Goal: Find contact information

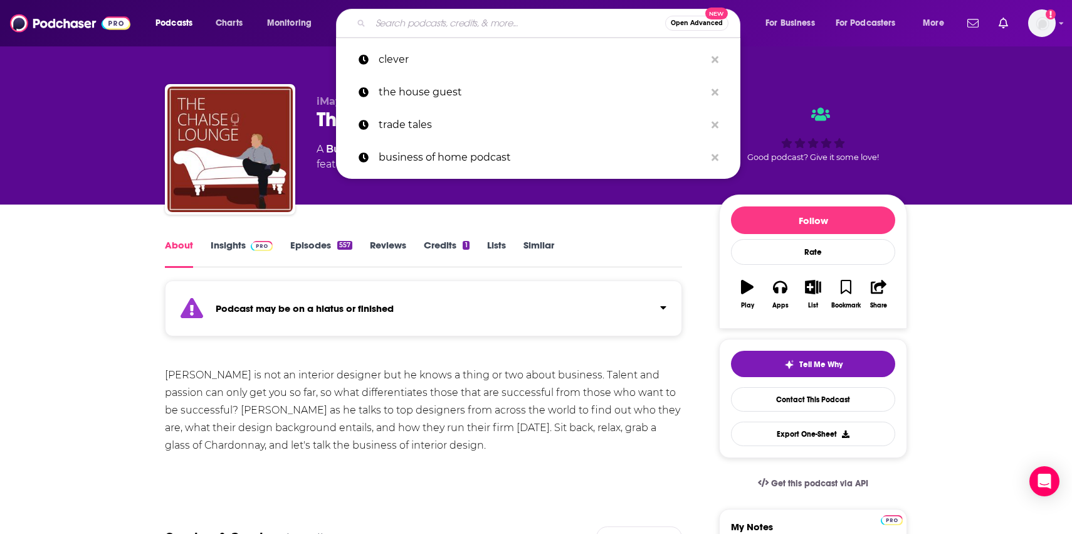
click at [383, 21] on input "Search podcasts, credits, & more..." at bounding box center [518, 23] width 295 height 20
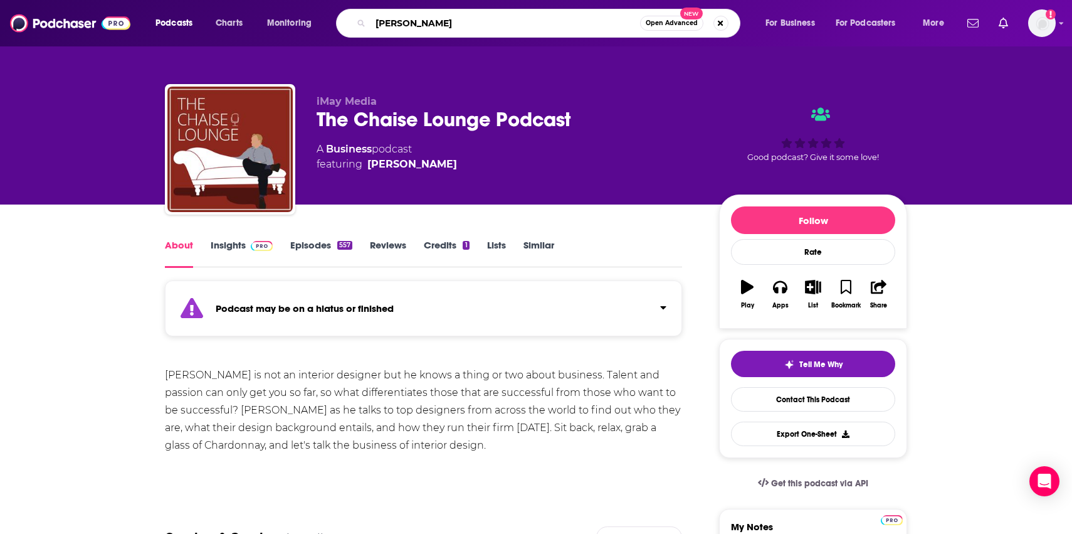
type input "clever"
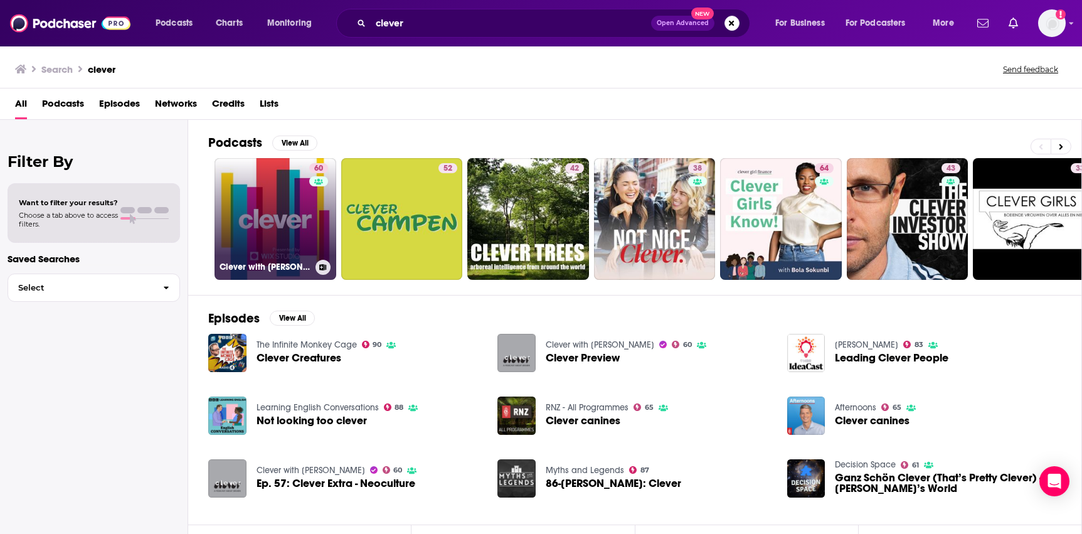
click at [270, 223] on link "60 Clever with [PERSON_NAME]" at bounding box center [275, 219] width 122 height 122
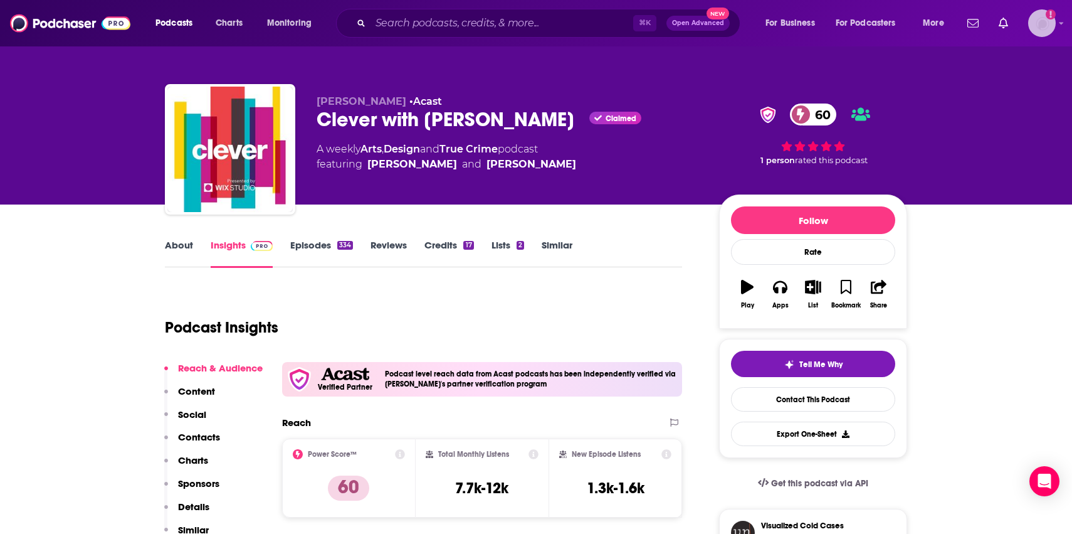
click at [1035, 26] on img "Logged in as tnewman2025" at bounding box center [1042, 23] width 28 height 28
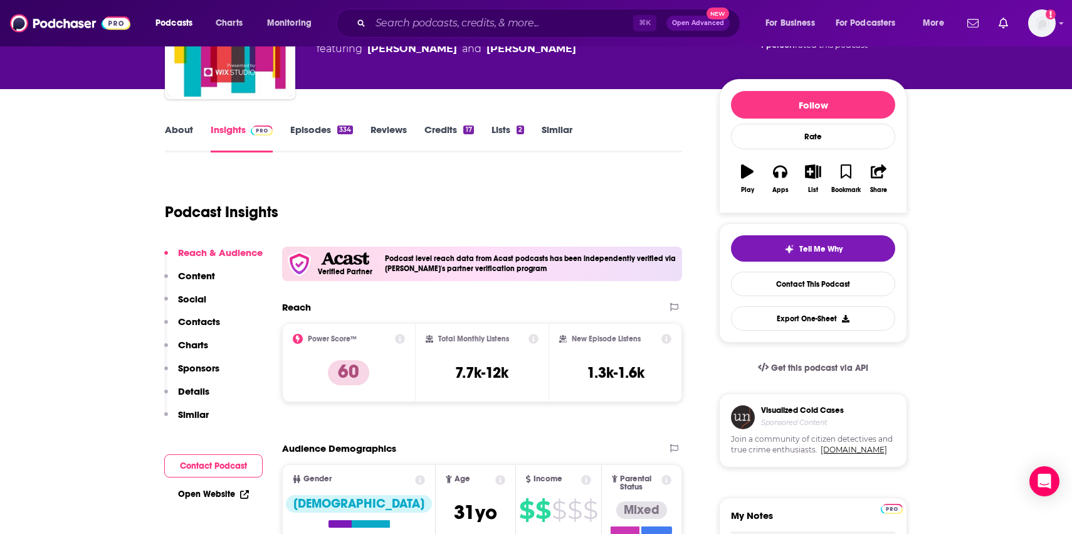
click at [189, 316] on p "Contacts" at bounding box center [199, 321] width 42 height 12
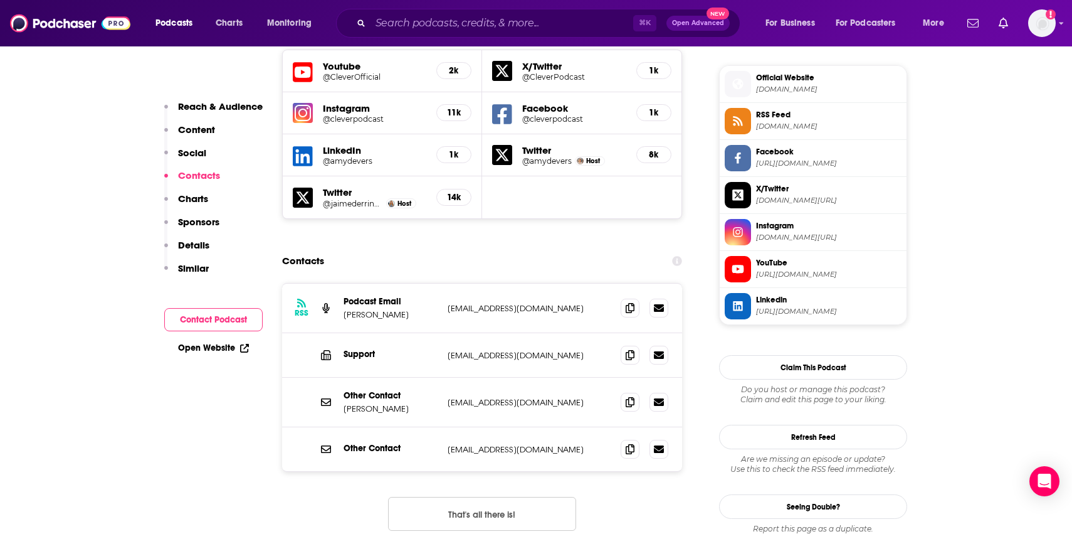
scroll to position [1228, 0]
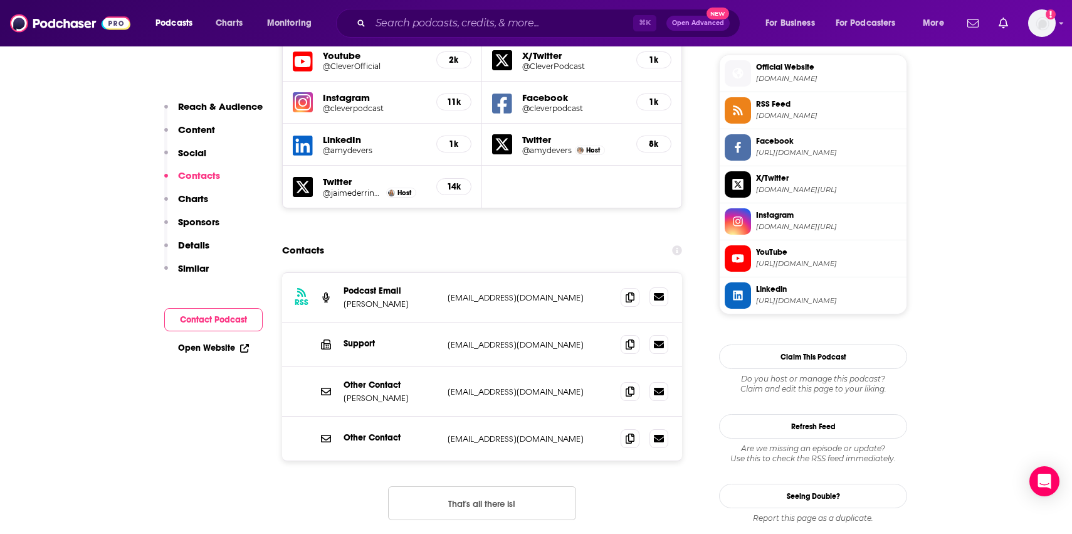
click at [661, 293] on icon at bounding box center [659, 297] width 10 height 8
